Goal: Check status: Check status

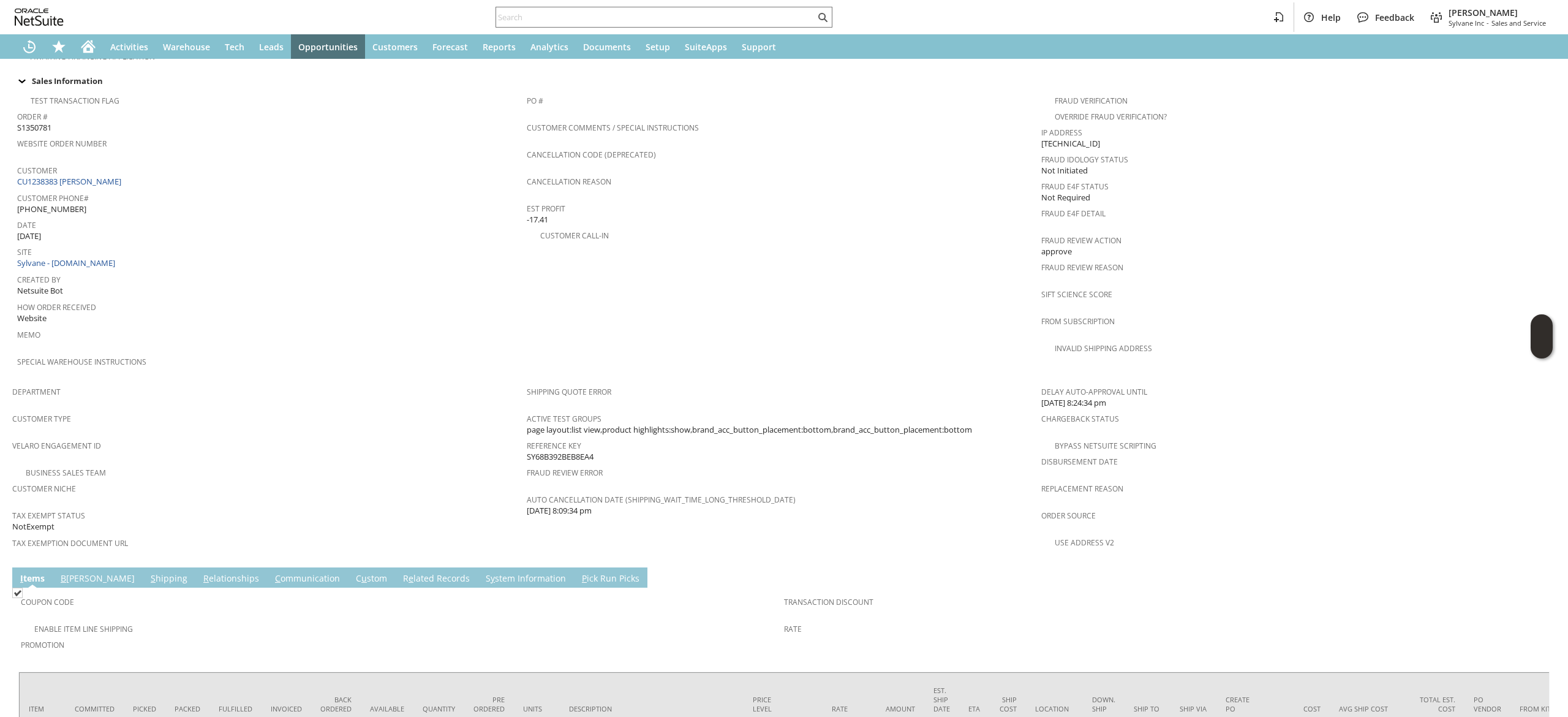
scroll to position [455, 0]
click at [192, 171] on div "Customer CU1238383 Kim LiChong" at bounding box center [269, 177] width 504 height 27
copy tbody "CU1238383 Kim LiChong"
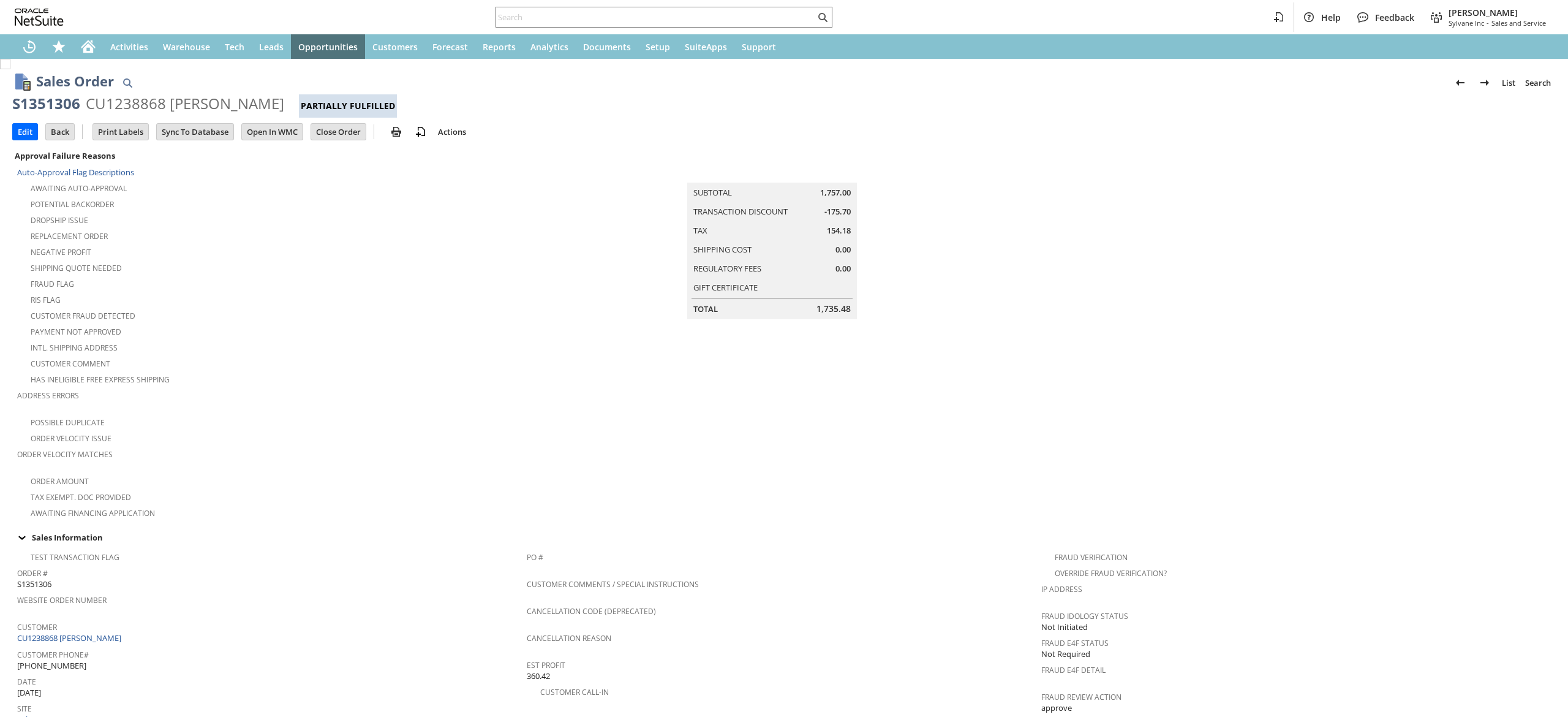
scroll to position [873, 0]
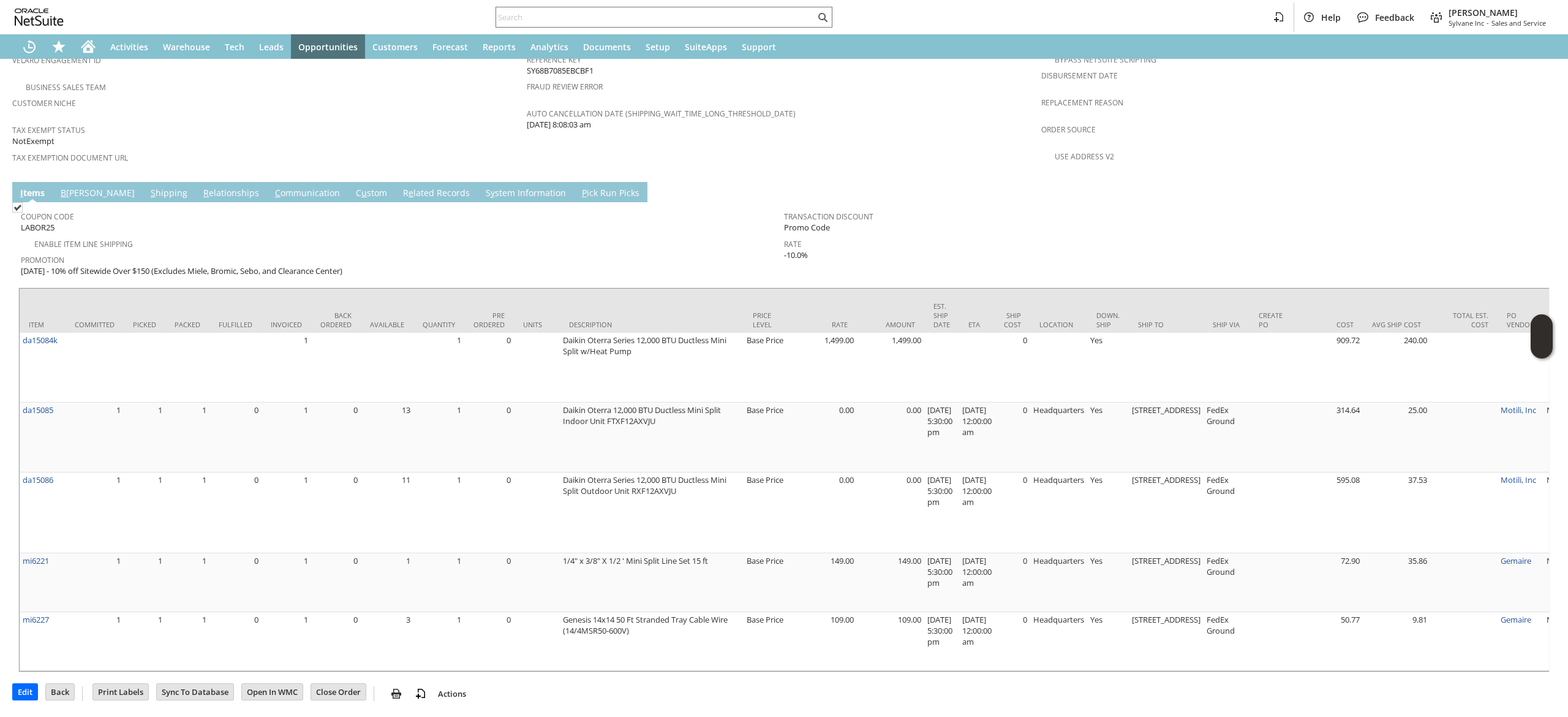
click at [1029, 207] on span "Transaction Discount" at bounding box center [1162, 214] width 757 height 14
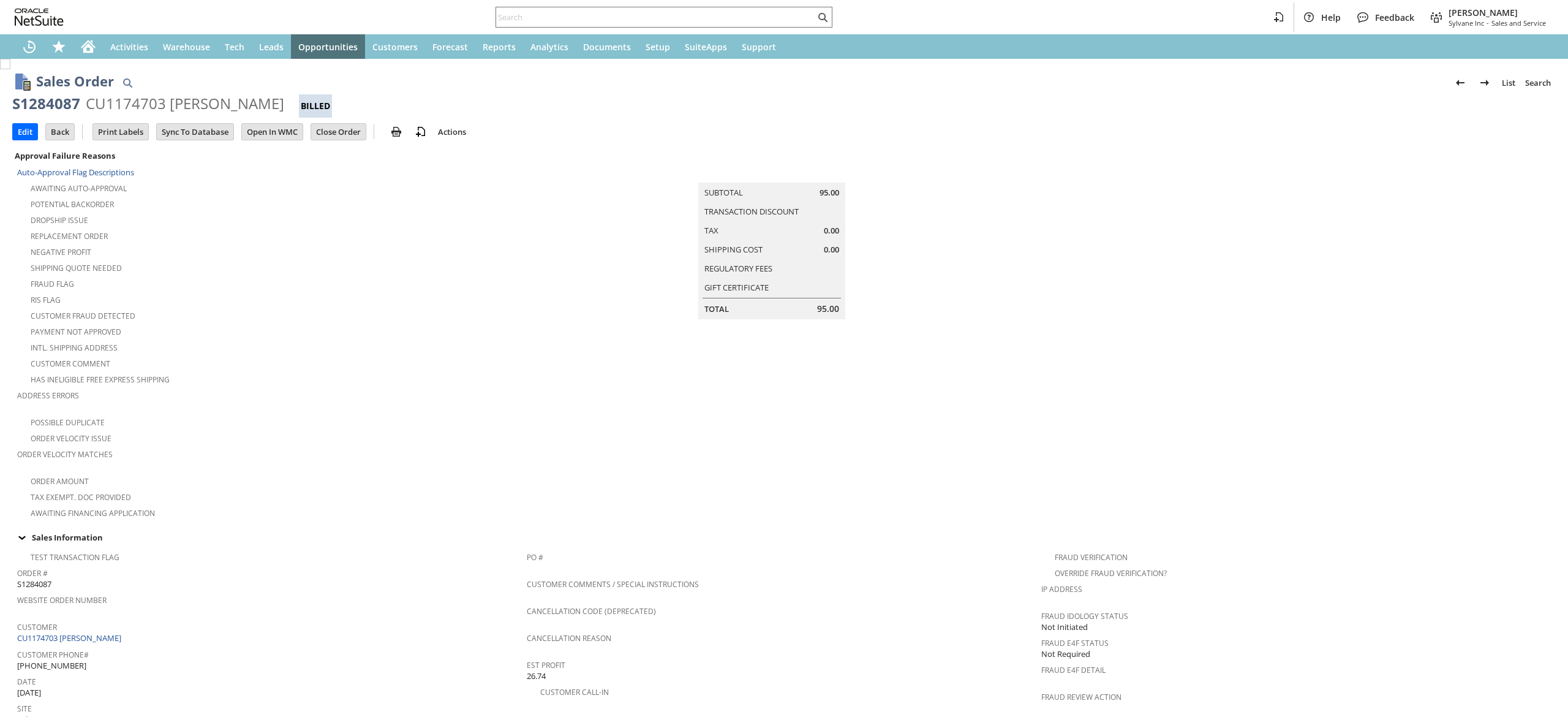
scroll to position [659, 0]
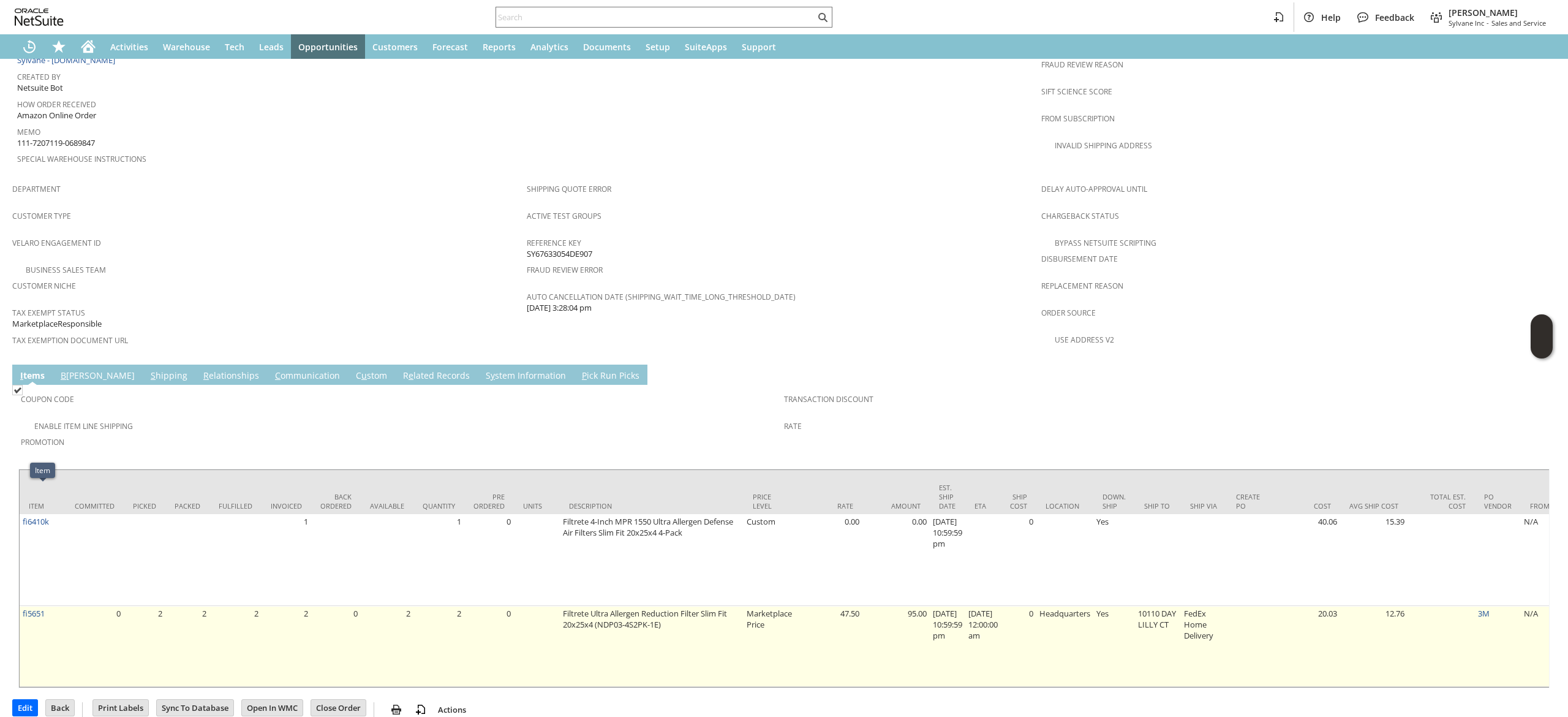
click at [45, 606] on td "fi5651" at bounding box center [42, 647] width 46 height 81
click at [40, 608] on link "fi5651" at bounding box center [33, 613] width 22 height 11
